Goal: Transaction & Acquisition: Obtain resource

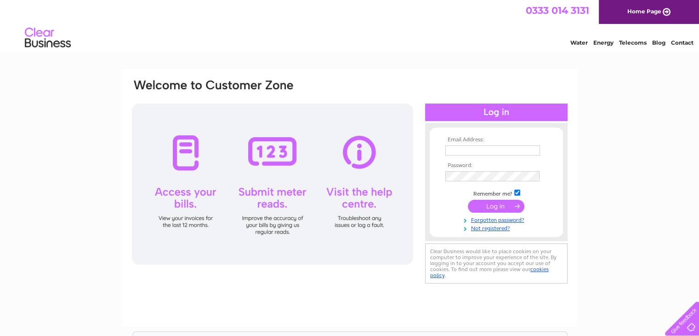
click at [469, 155] on input "text" at bounding box center [493, 150] width 95 height 10
type input "linda.mackay@camsmith.co.uk"
click at [468, 200] on input "submit" at bounding box center [496, 206] width 57 height 13
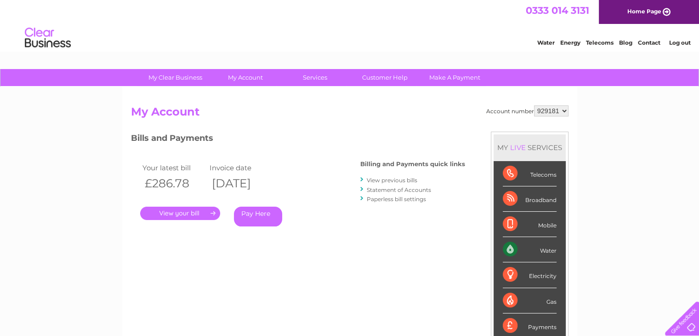
click at [176, 212] on link "." at bounding box center [180, 212] width 80 height 13
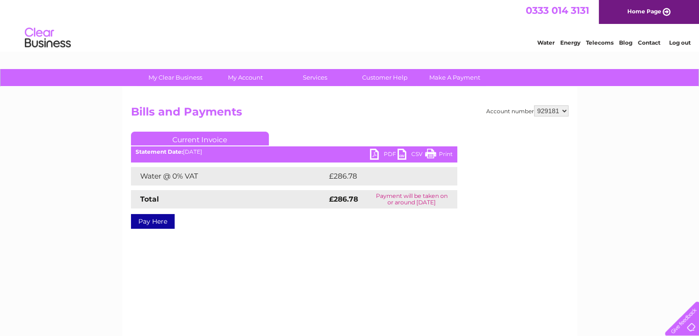
click at [386, 154] on link "PDF" at bounding box center [384, 155] width 28 height 13
